Goal: Task Accomplishment & Management: Manage account settings

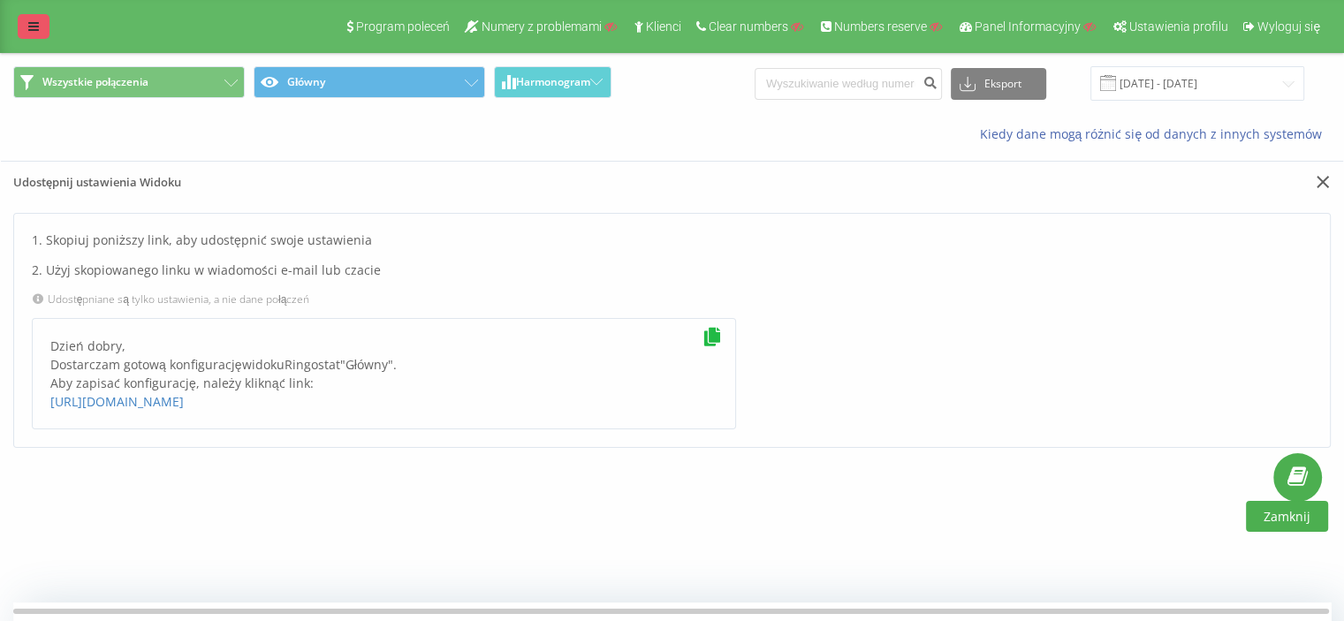
click at [28, 27] on icon at bounding box center [33, 26] width 11 height 12
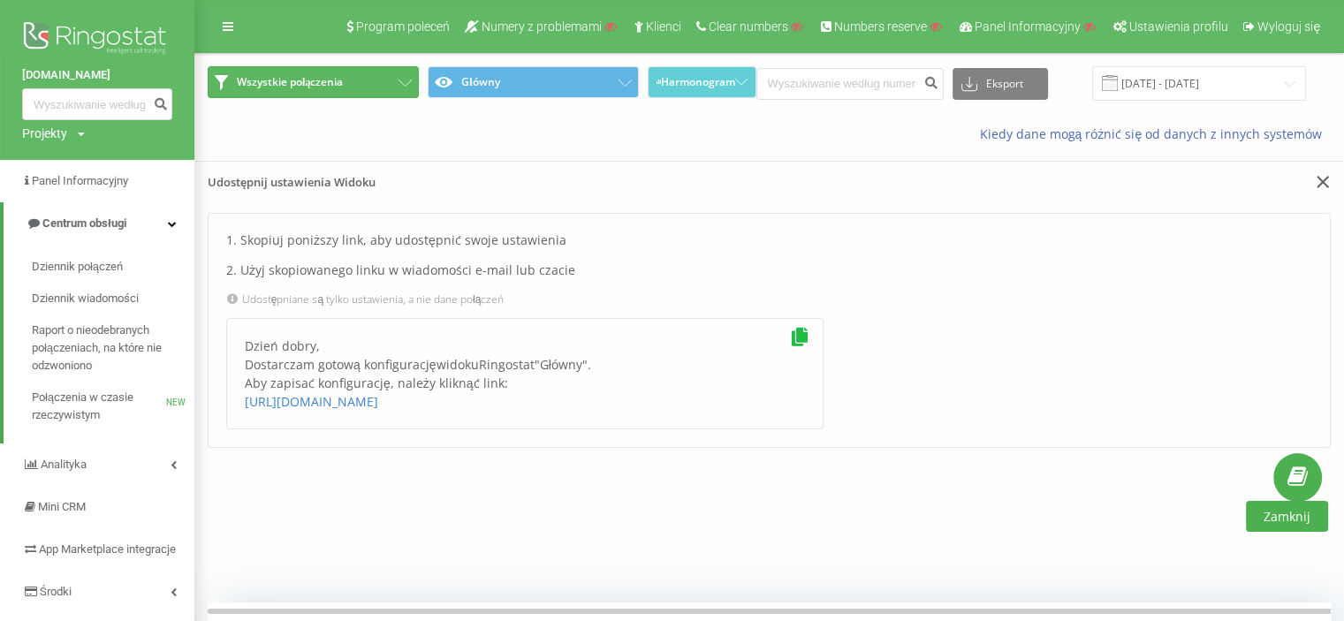
click at [400, 88] on button "Wszystkie połączenia" at bounding box center [313, 82] width 211 height 32
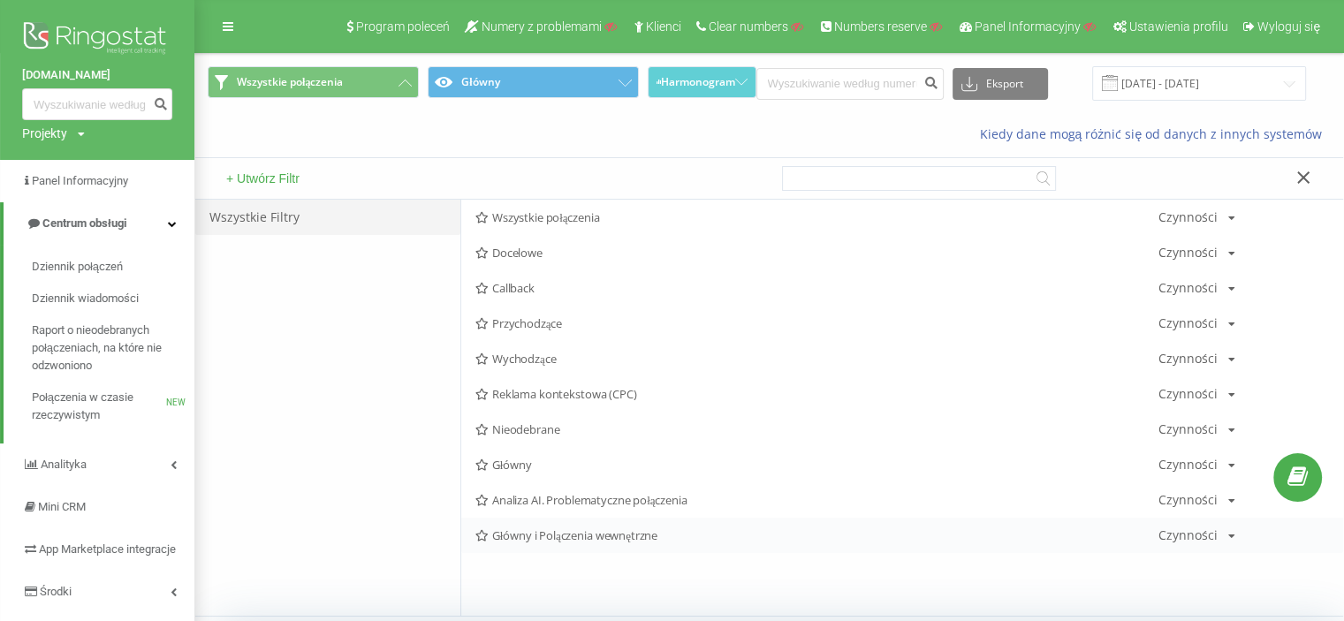
click at [536, 534] on span "Główny i Polączenia wewnętrzne" at bounding box center [817, 535] width 683 height 12
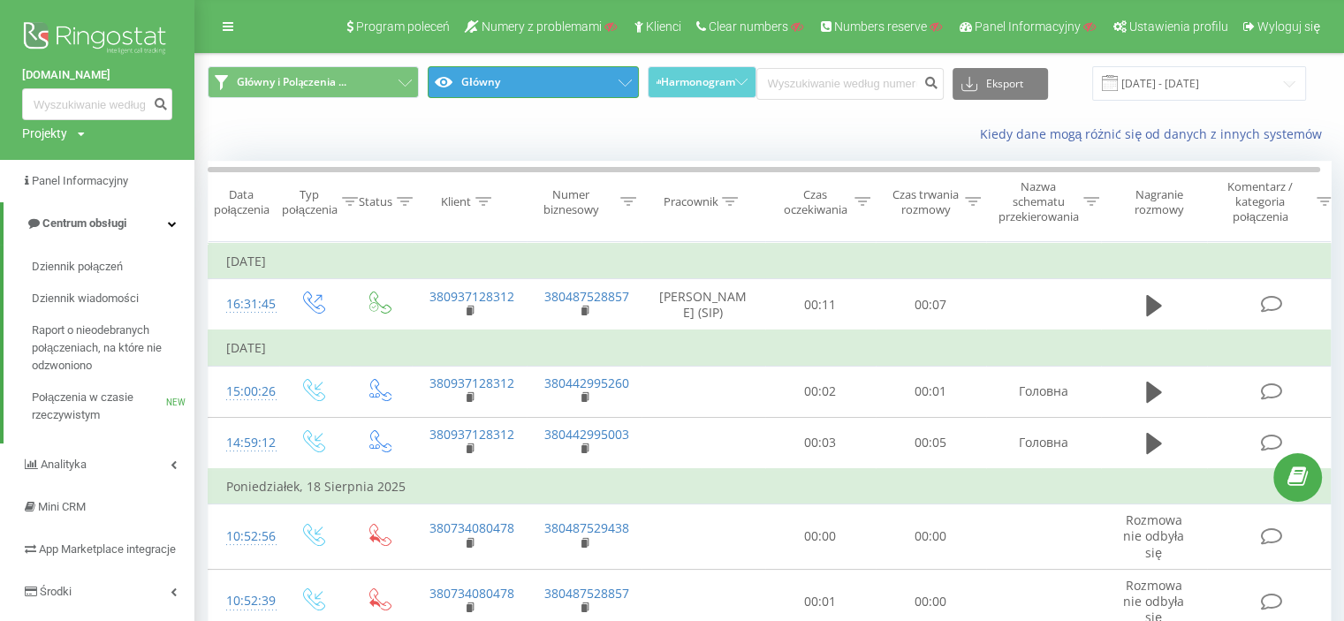
click at [615, 86] on button "Główny" at bounding box center [533, 82] width 211 height 32
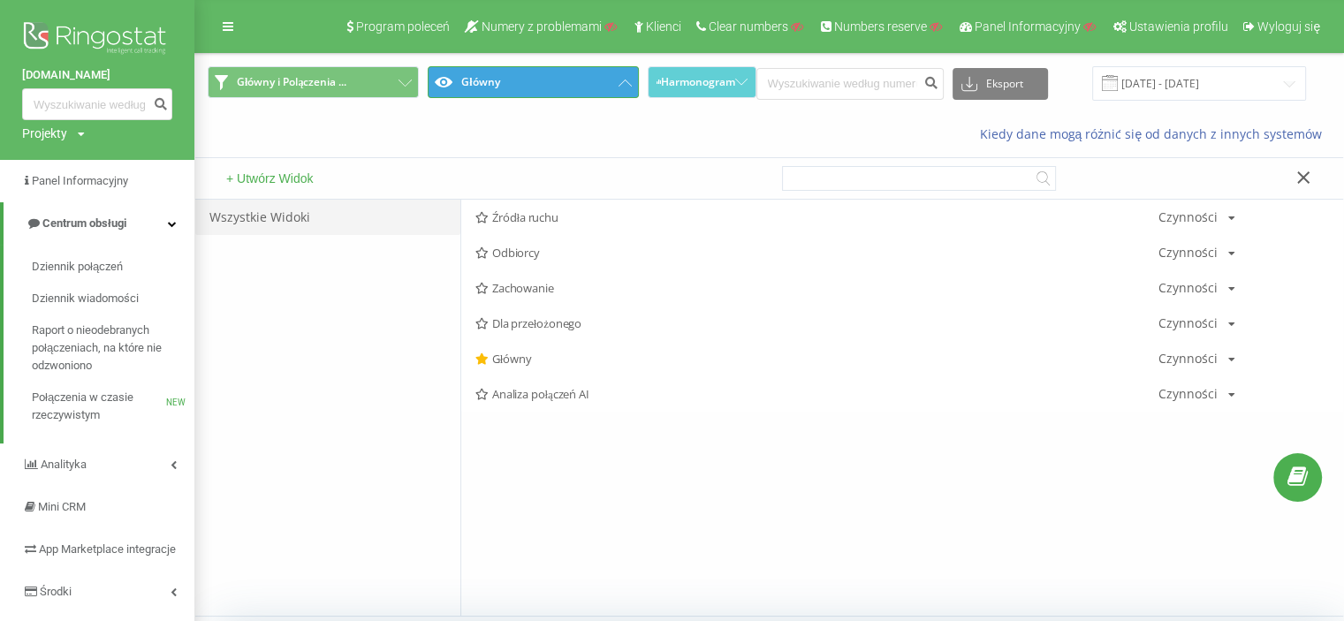
click at [615, 86] on button "Główny" at bounding box center [533, 82] width 211 height 32
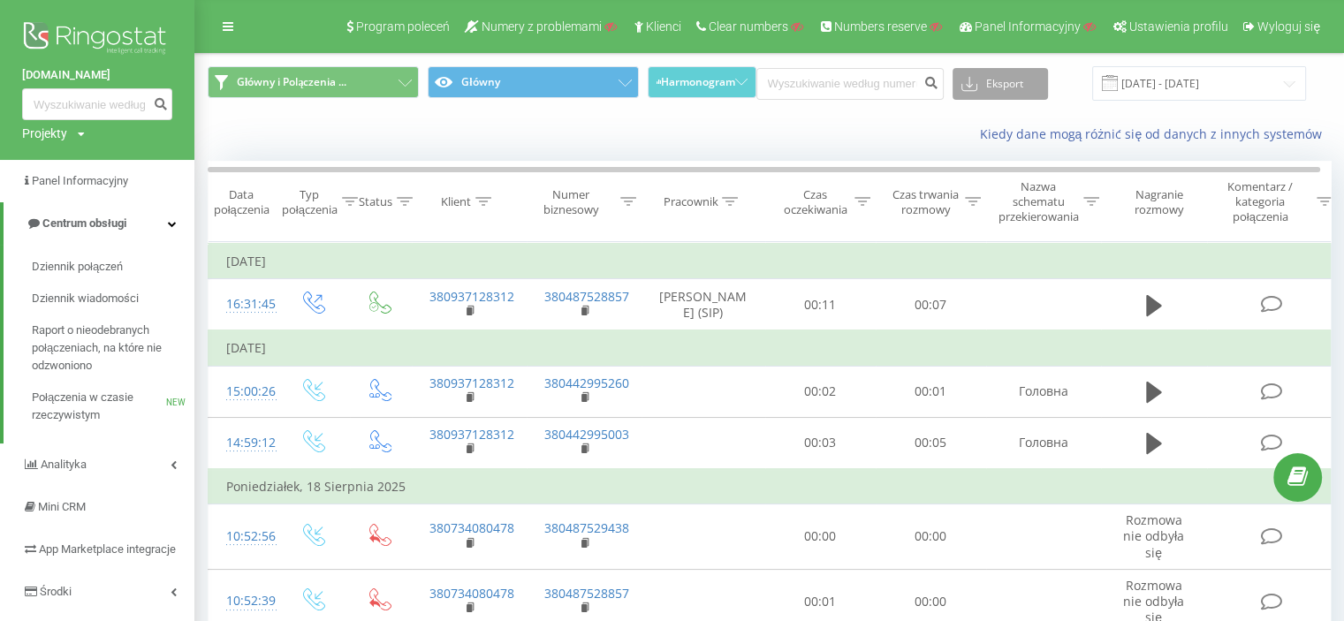
click at [1022, 80] on button "Eksport" at bounding box center [1000, 84] width 95 height 32
click at [1017, 148] on div ".xls" at bounding box center [1001, 149] width 94 height 32
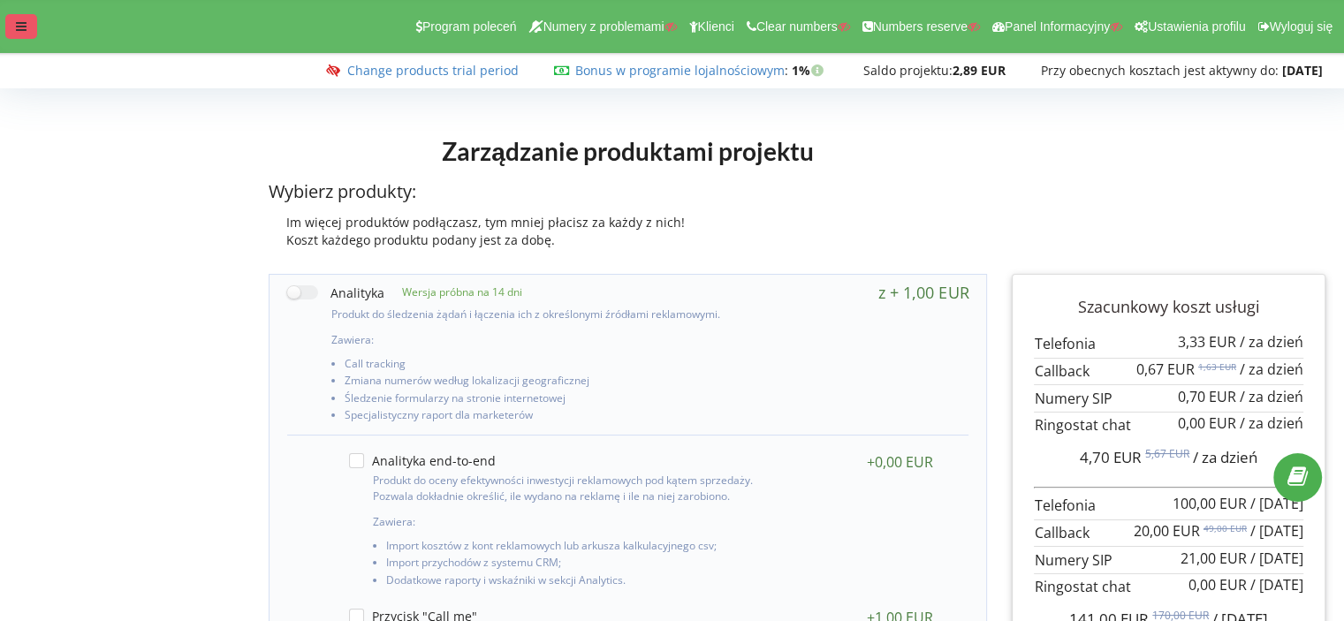
click at [11, 24] on div at bounding box center [21, 26] width 32 height 25
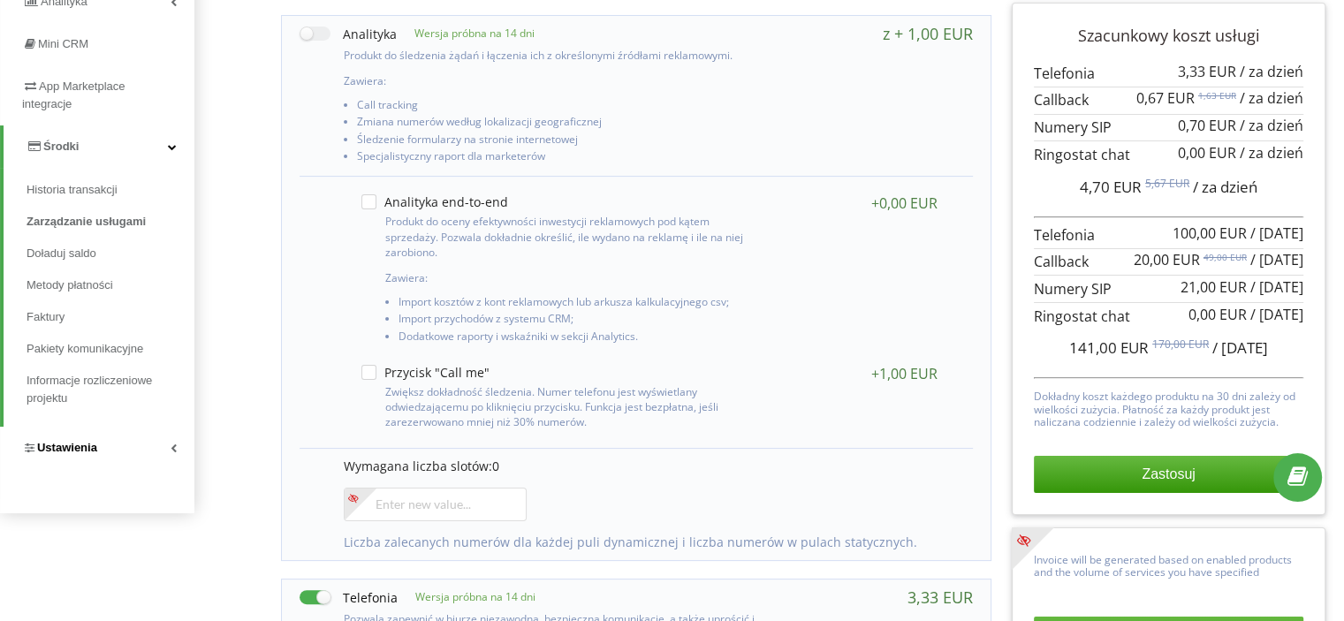
scroll to position [265, 0]
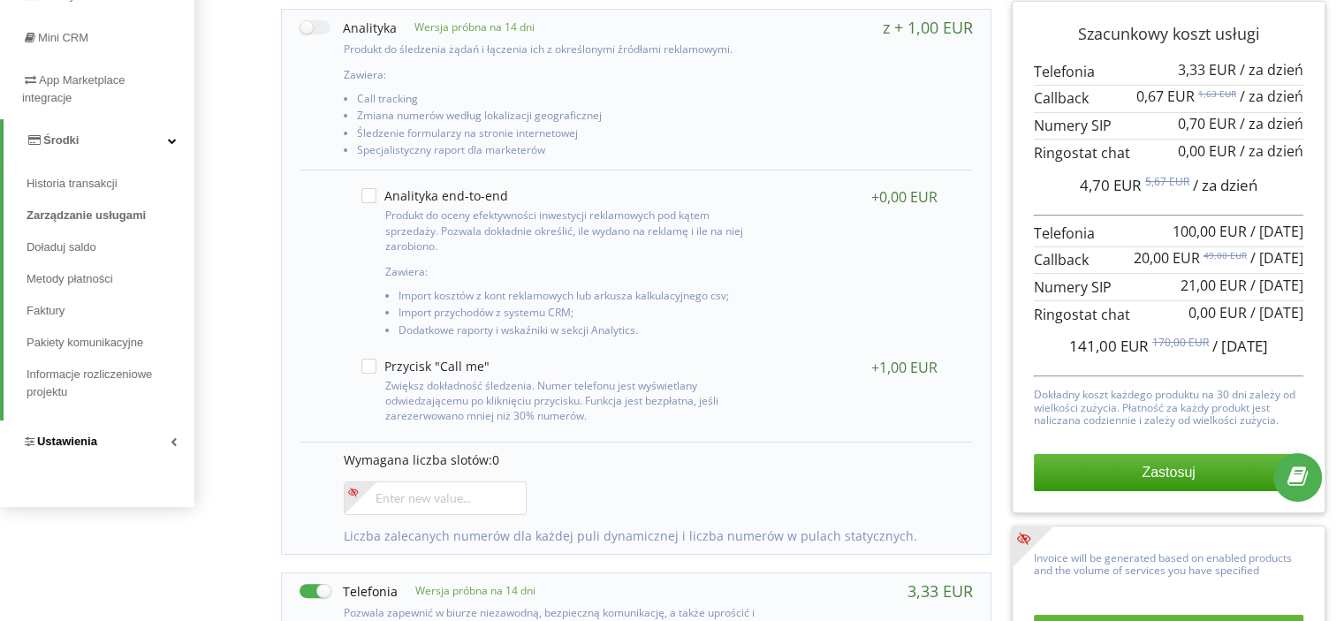
click at [86, 433] on span "Ustawienia" at bounding box center [59, 442] width 75 height 18
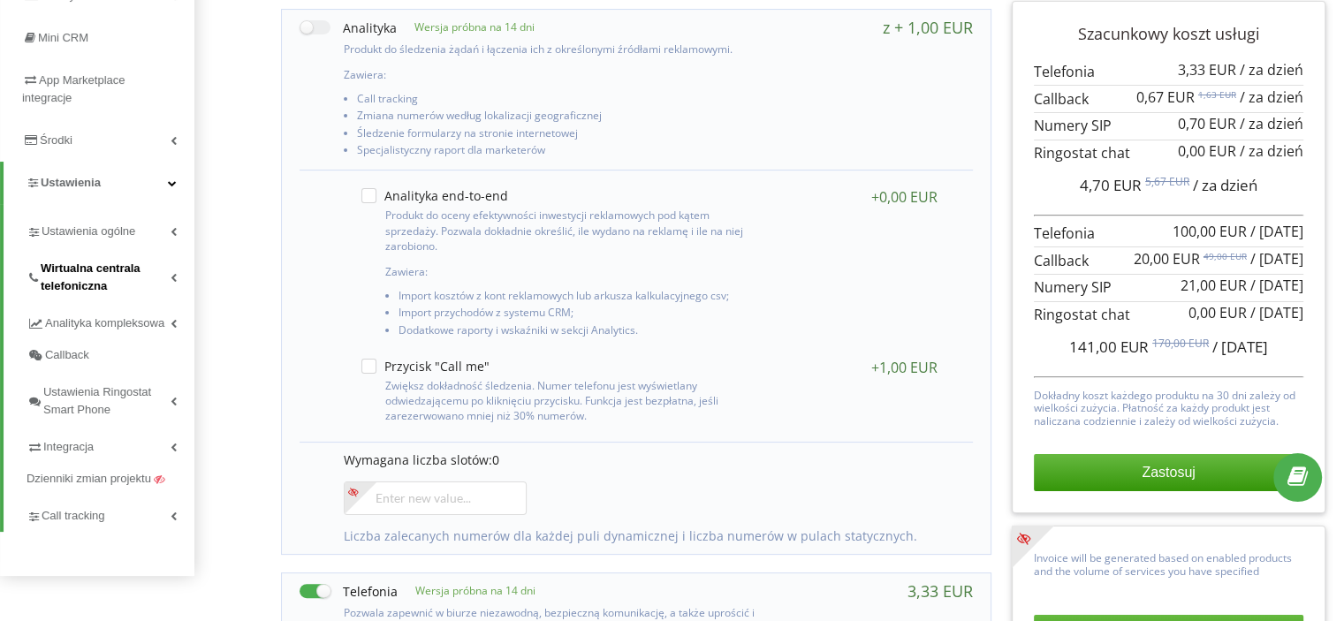
click at [79, 265] on span "Wirtualna centrala telefoniczna" at bounding box center [106, 277] width 130 height 35
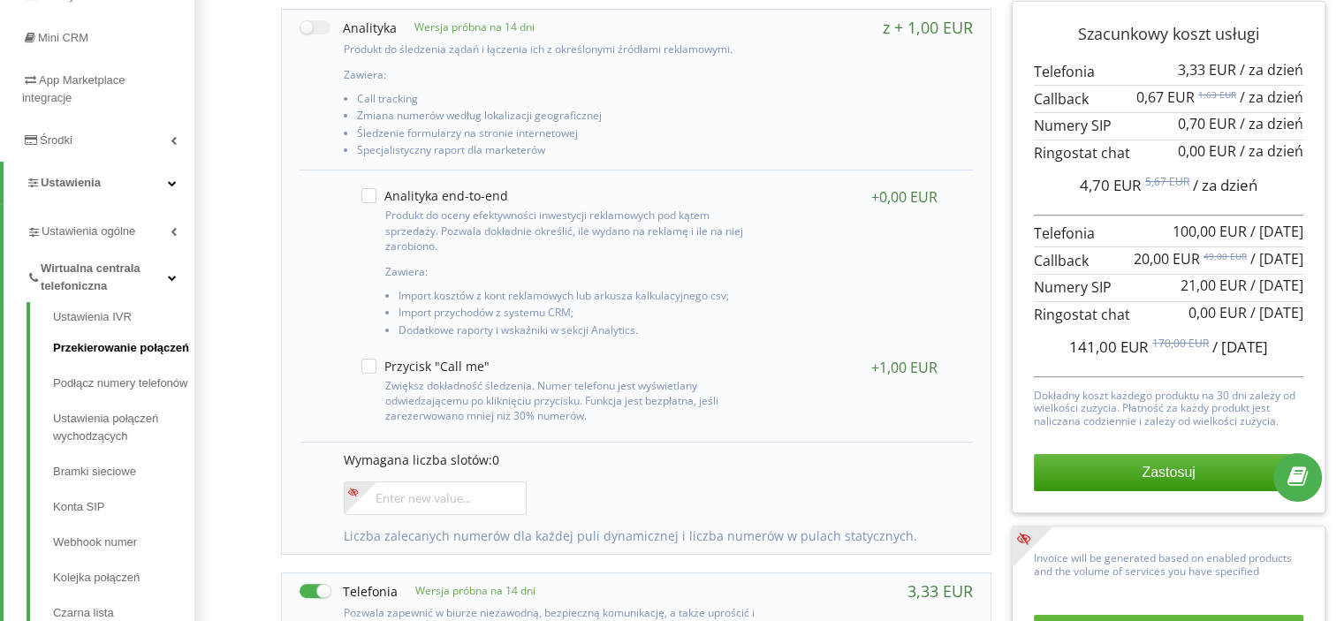
click at [120, 348] on link "Przekierowanie połączeń" at bounding box center [123, 348] width 141 height 35
